Goal: Information Seeking & Learning: Learn about a topic

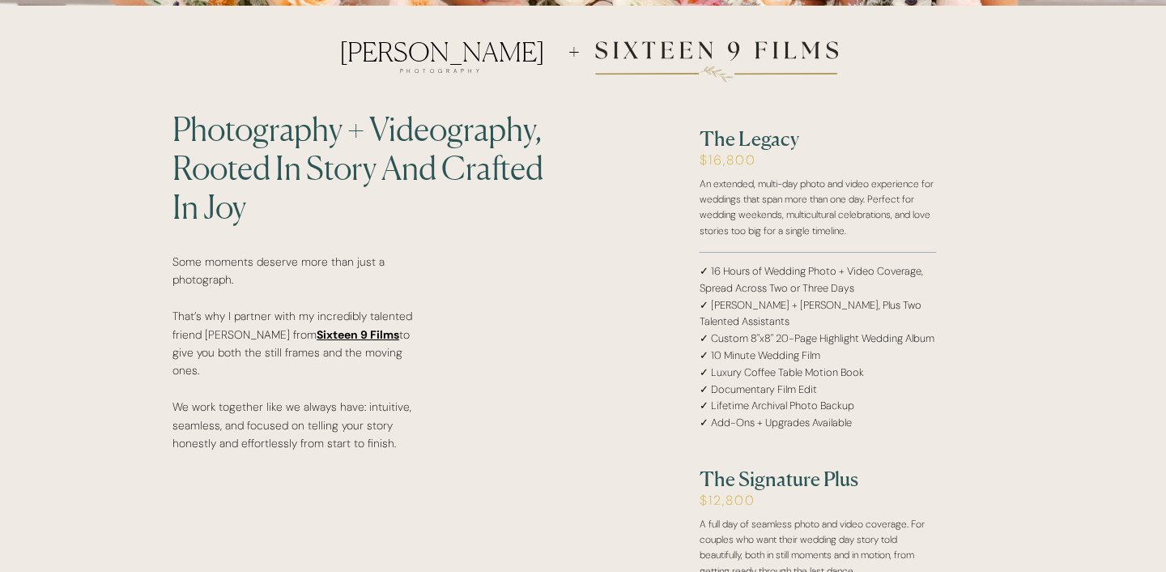
scroll to position [2961, 0]
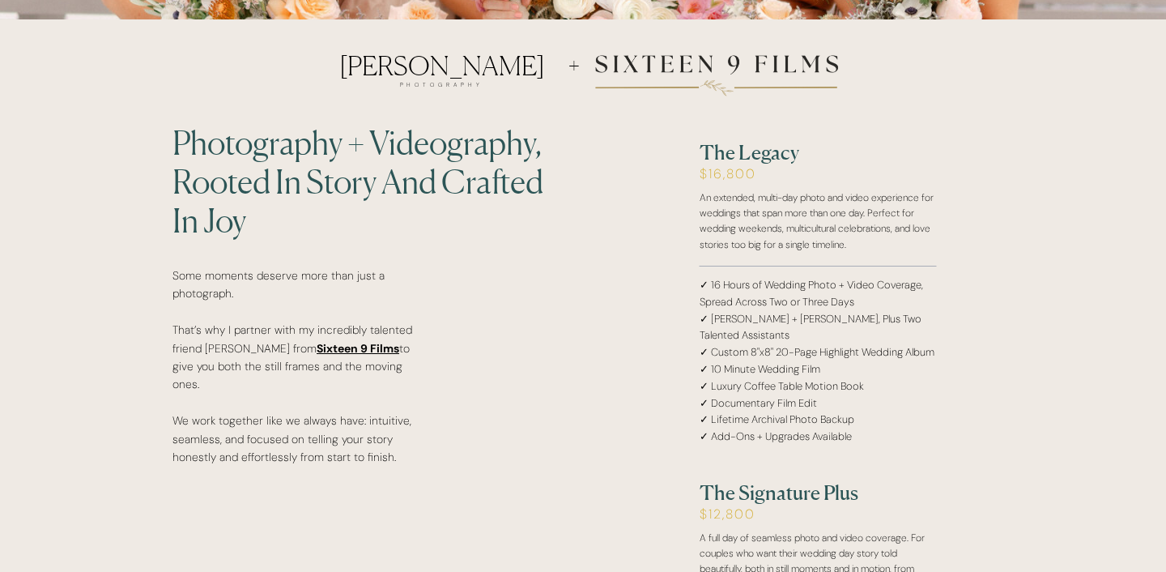
drag, startPoint x: 772, startPoint y: 172, endPoint x: 655, endPoint y: 173, distance: 117.4
click at [655, 173] on div at bounding box center [716, 75] width 326 height 301
drag, startPoint x: 769, startPoint y: 158, endPoint x: 672, endPoint y: 157, distance: 97.2
click at [672, 157] on div at bounding box center [716, 75] width 326 height 301
drag, startPoint x: 705, startPoint y: 150, endPoint x: 783, endPoint y: 180, distance: 83.3
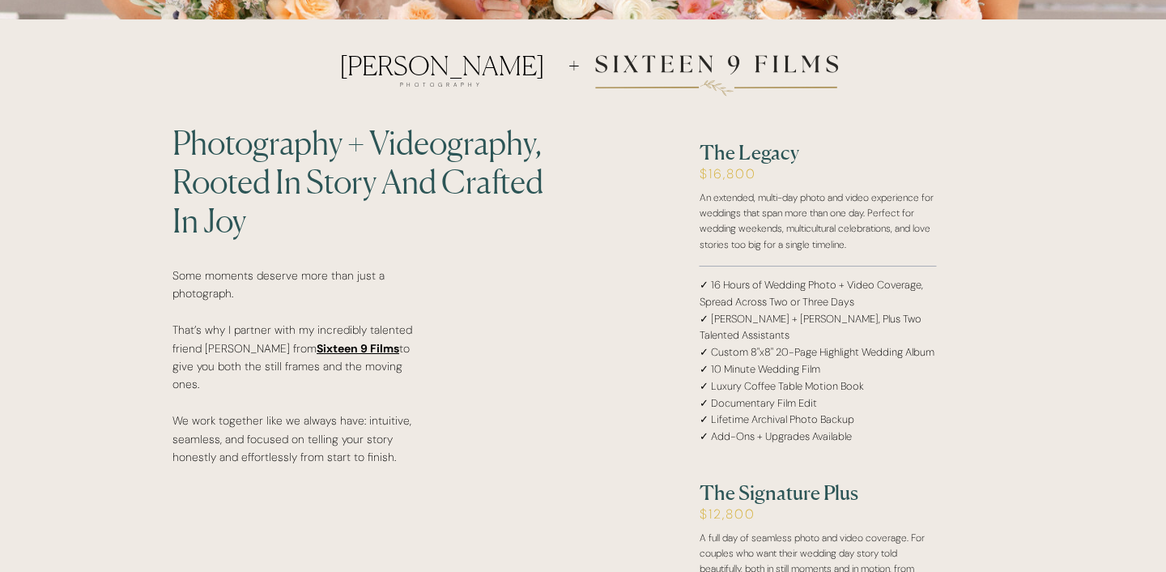
click at [783, 180] on div at bounding box center [716, 75] width 326 height 301
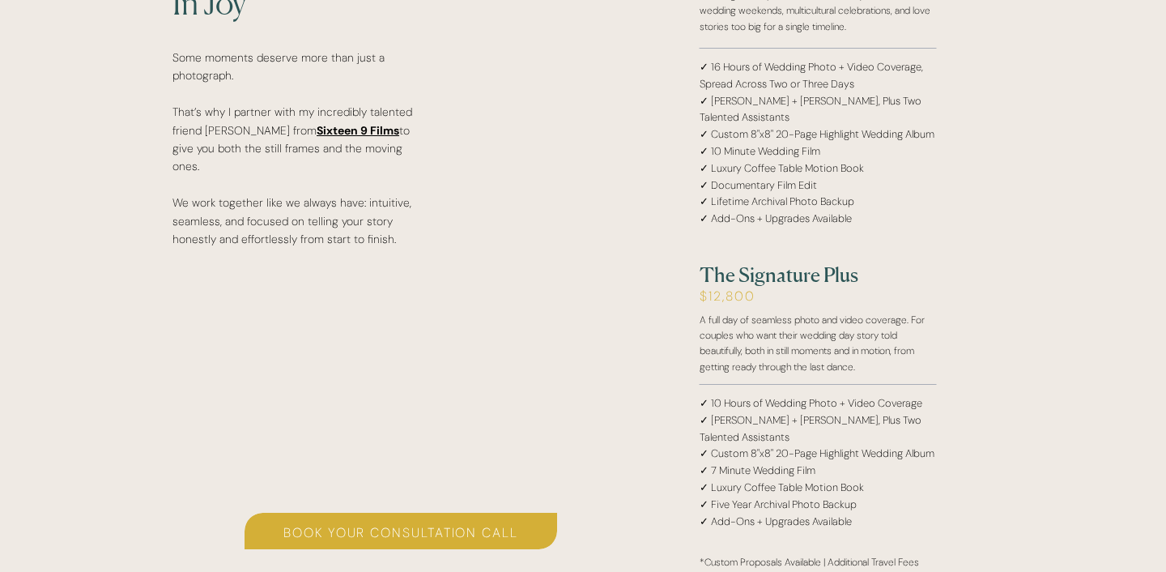
scroll to position [3184, 0]
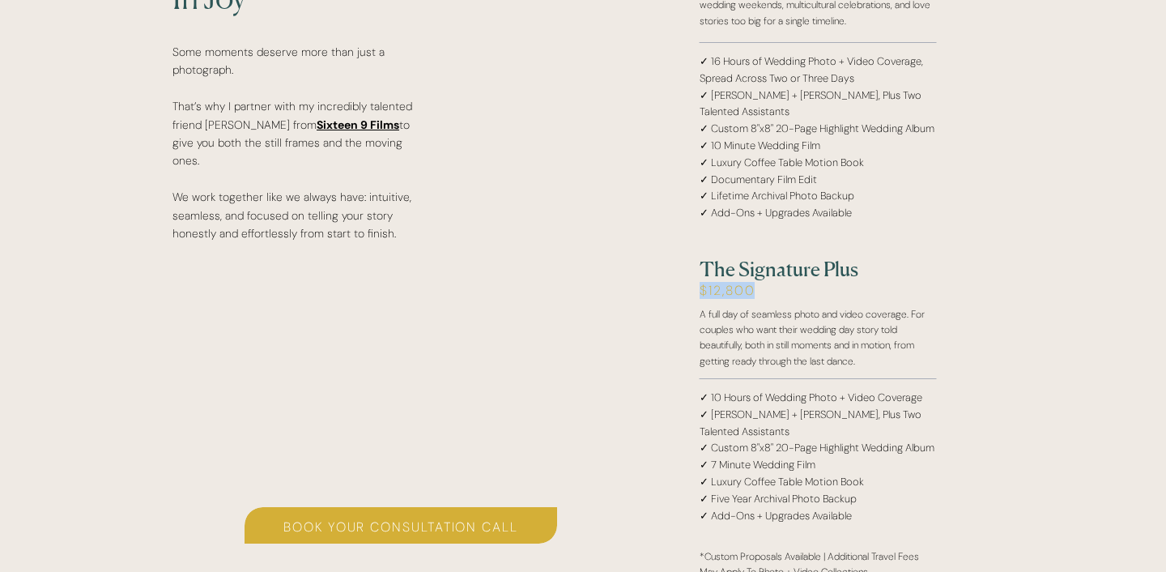
drag, startPoint x: 700, startPoint y: 287, endPoint x: 786, endPoint y: 289, distance: 85.8
click at [786, 289] on h2 "$12,800" at bounding box center [790, 300] width 181 height 35
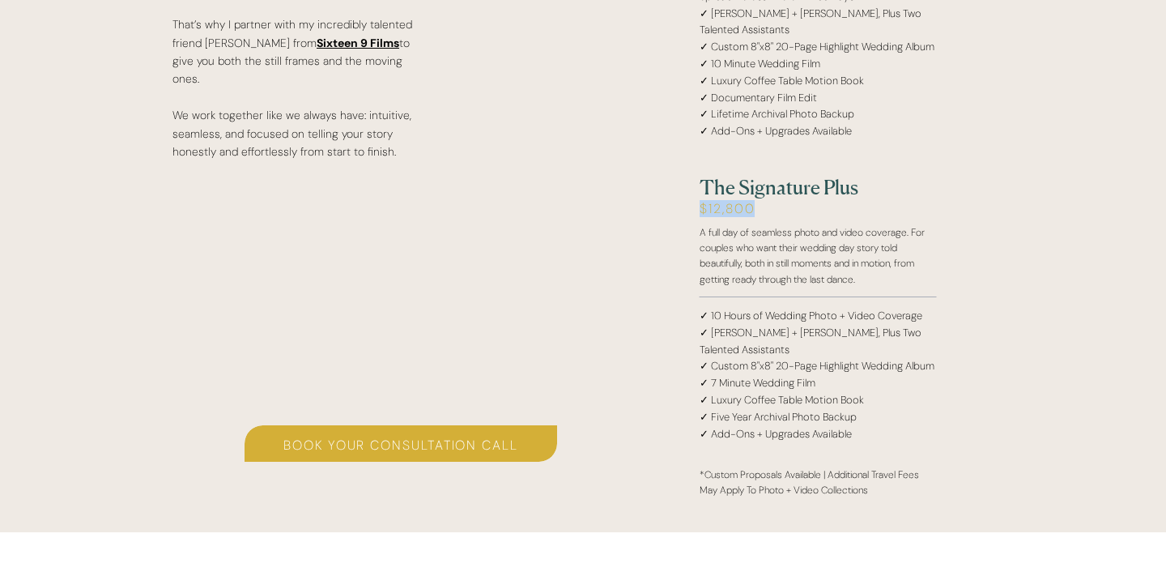
scroll to position [3286, 0]
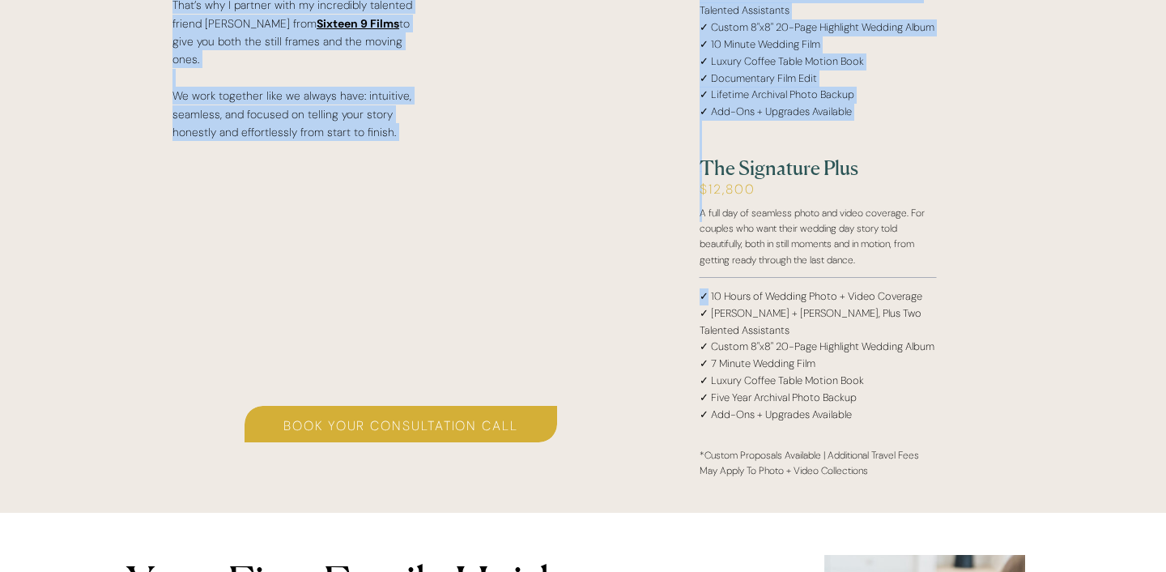
drag, startPoint x: 708, startPoint y: 298, endPoint x: 973, endPoint y: 296, distance: 264.8
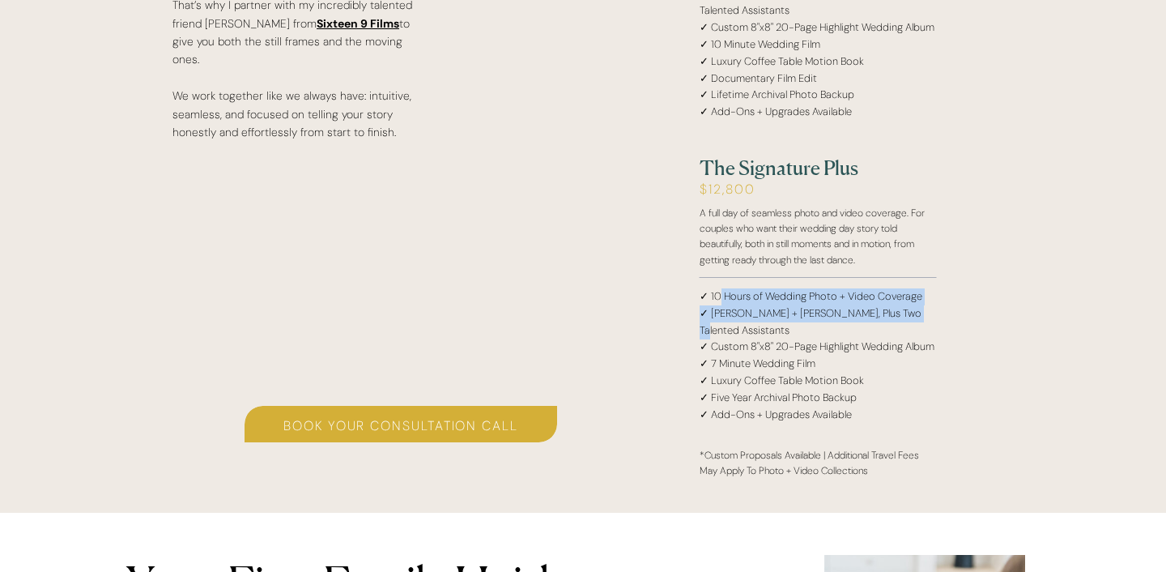
drag, startPoint x: 719, startPoint y: 304, endPoint x: 930, endPoint y: 315, distance: 211.6
click at [930, 315] on p "✓ 10 Hours of Wedding Photo + Video Coverage ✓ [PERSON_NAME] + [PERSON_NAME], P…" at bounding box center [818, 353] width 237 height 130
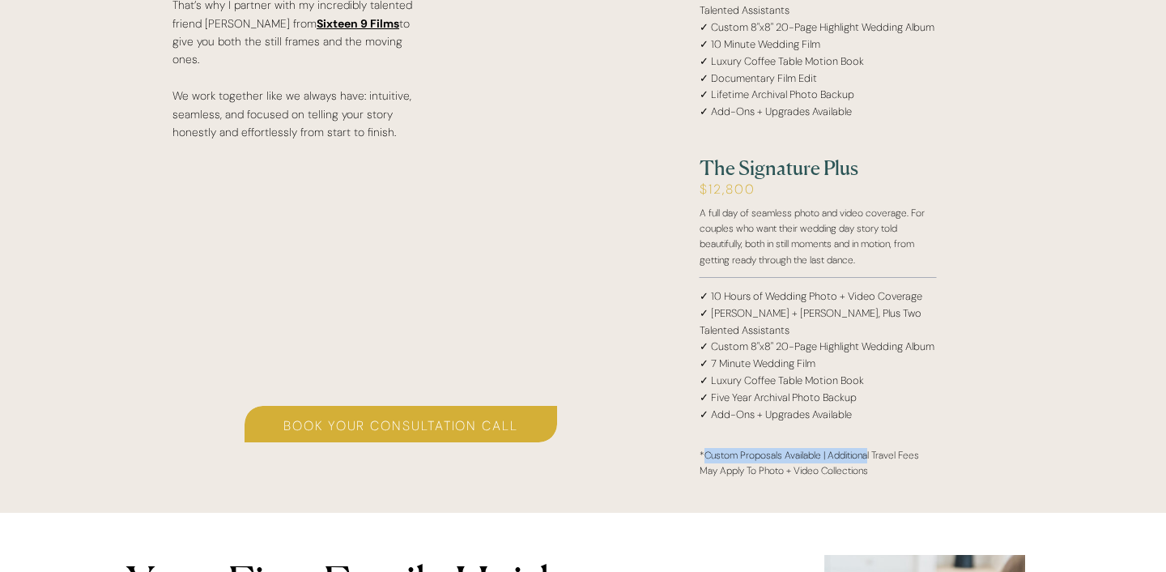
drag, startPoint x: 704, startPoint y: 451, endPoint x: 867, endPoint y: 457, distance: 162.8
click at [868, 458] on p "*Custom Proposals Available | Additional Travel Fees May Apply To Photo + Video…" at bounding box center [818, 459] width 237 height 22
click at [866, 466] on p "*Custom Proposals Available | Additional Travel Fees May Apply To Photo + Video…" at bounding box center [818, 459] width 237 height 22
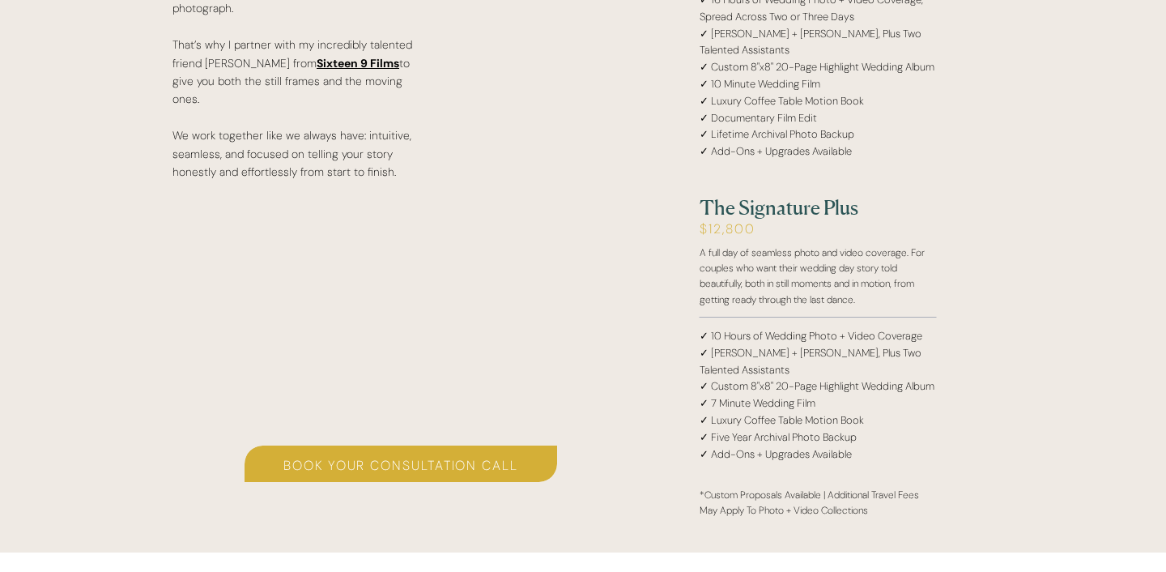
scroll to position [3242, 0]
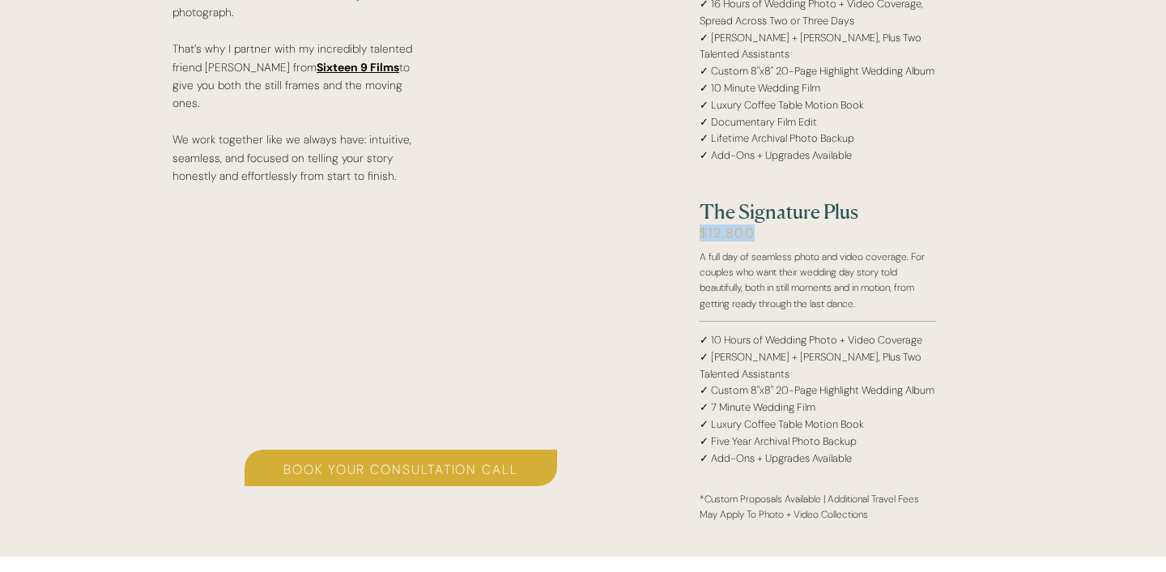
drag, startPoint x: 765, startPoint y: 239, endPoint x: 700, endPoint y: 236, distance: 65.7
click at [700, 236] on h2 "$12,800" at bounding box center [790, 242] width 181 height 35
drag, startPoint x: 916, startPoint y: 355, endPoint x: 790, endPoint y: 355, distance: 125.5
click at [790, 355] on p "✓ 10 Hours of Wedding Photo + Video Coverage ✓ [PERSON_NAME] + [PERSON_NAME], P…" at bounding box center [818, 397] width 237 height 130
